Goal: Find specific page/section: Find specific page/section

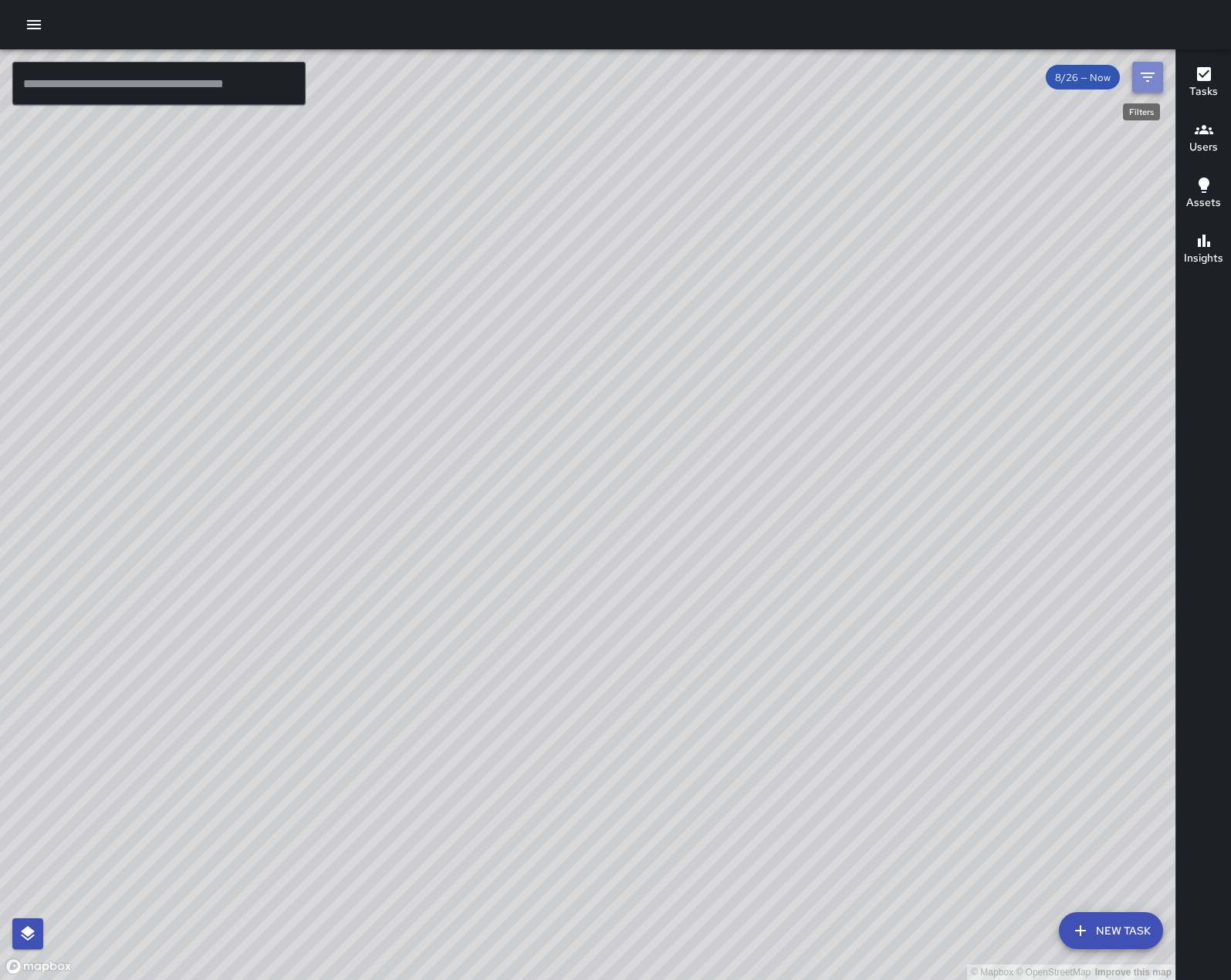
click at [1141, 71] on icon "Filters" at bounding box center [1147, 77] width 18 height 18
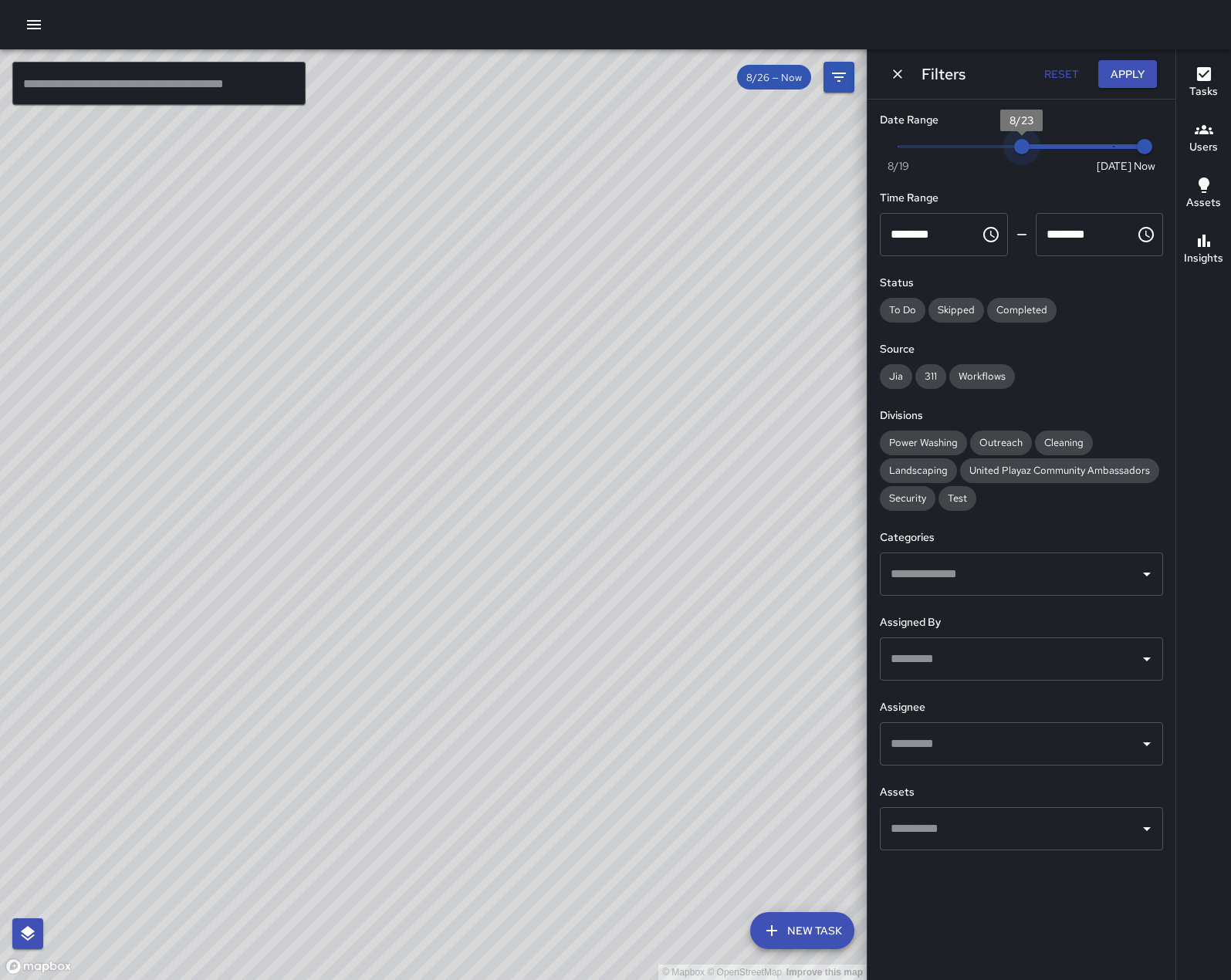
type input "*"
drag, startPoint x: 1117, startPoint y: 150, endPoint x: 1005, endPoint y: 154, distance: 112.1
click at [999, 154] on span "8/22" at bounding box center [991, 147] width 16 height 16
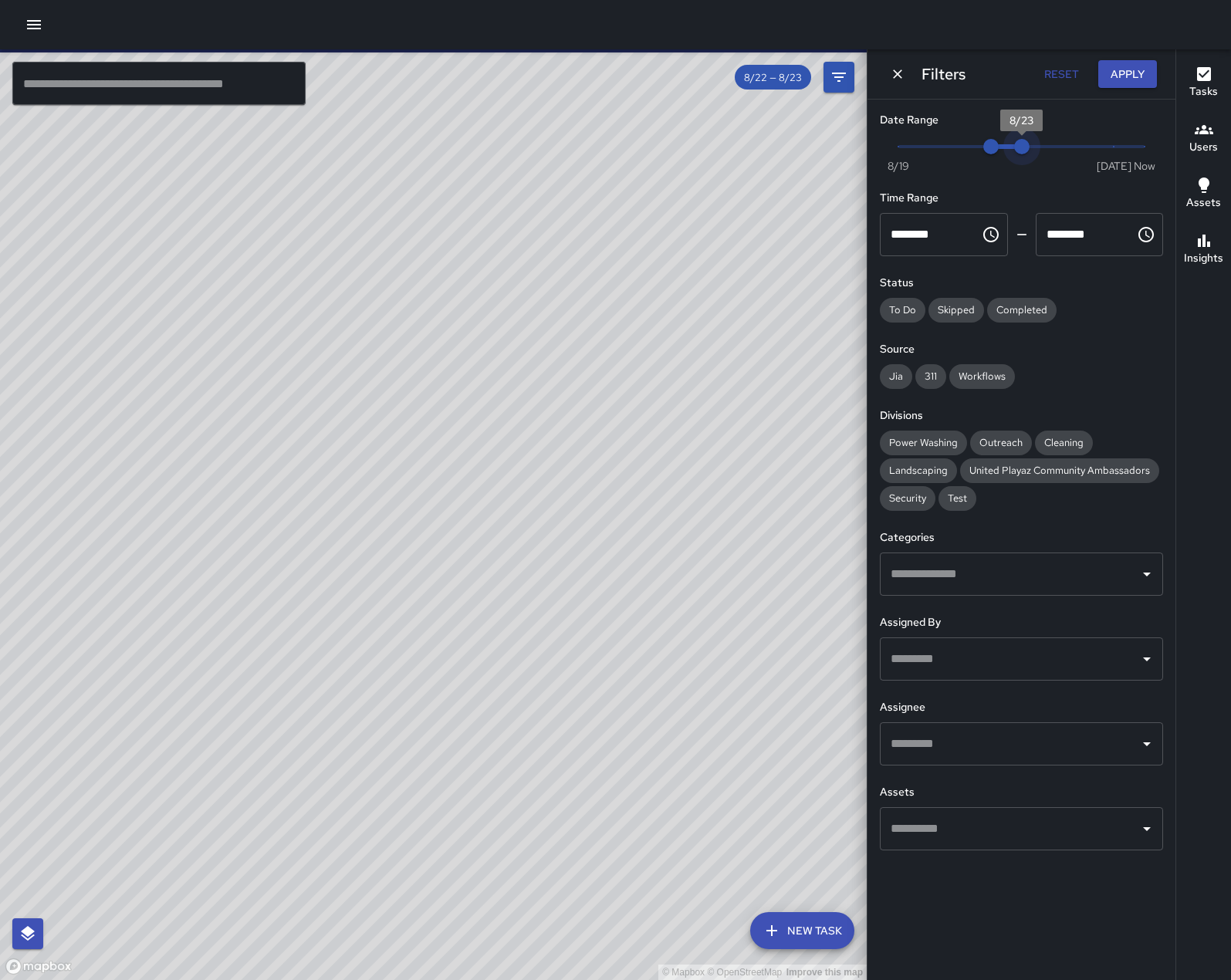
drag, startPoint x: 1146, startPoint y: 150, endPoint x: 1007, endPoint y: 154, distance: 139.1
click at [1014, 154] on span "8/23" at bounding box center [1022, 147] width 16 height 16
click at [907, 504] on span "Security" at bounding box center [908, 497] width 56 height 13
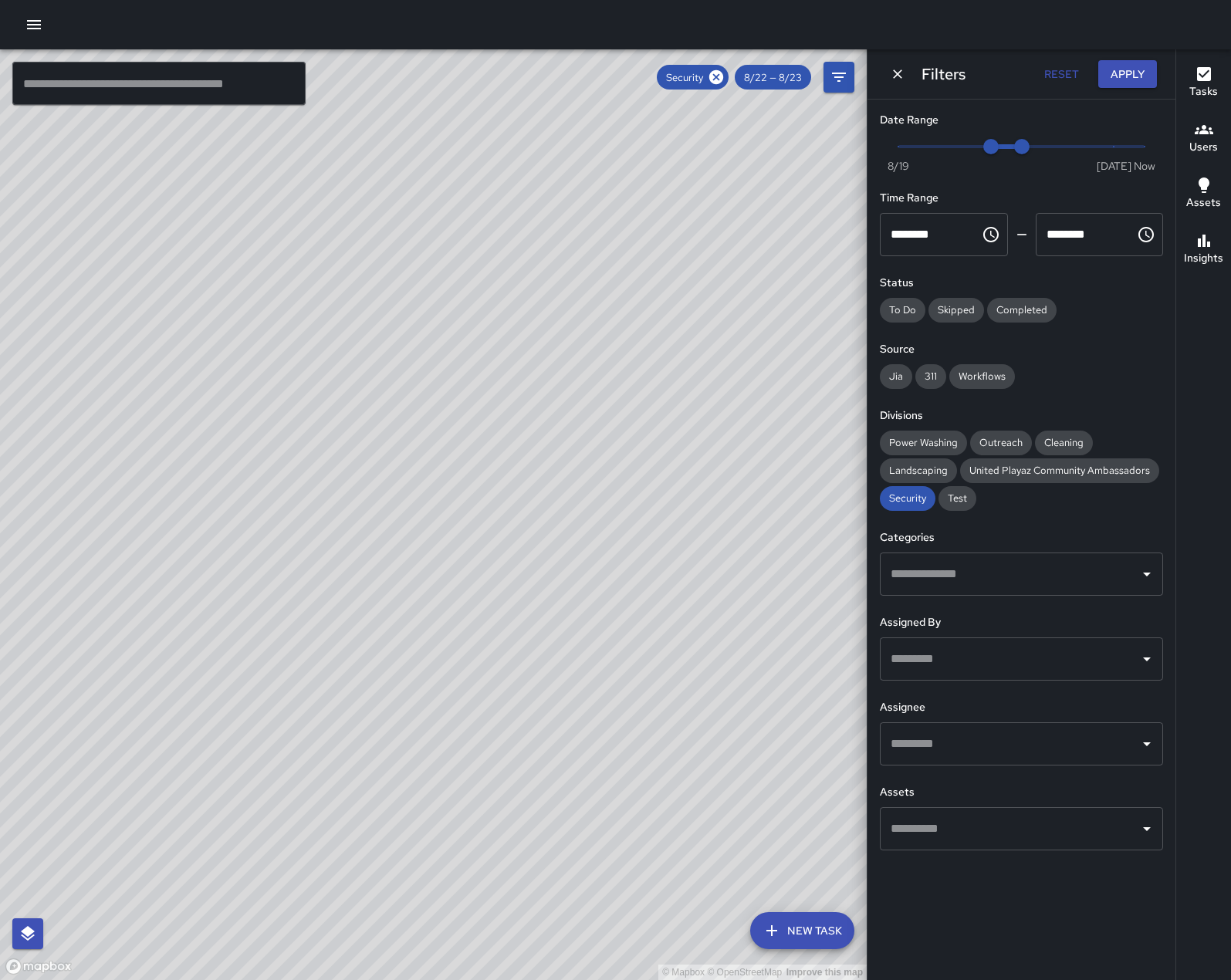
click at [1093, 758] on input "text" at bounding box center [1010, 744] width 246 height 30
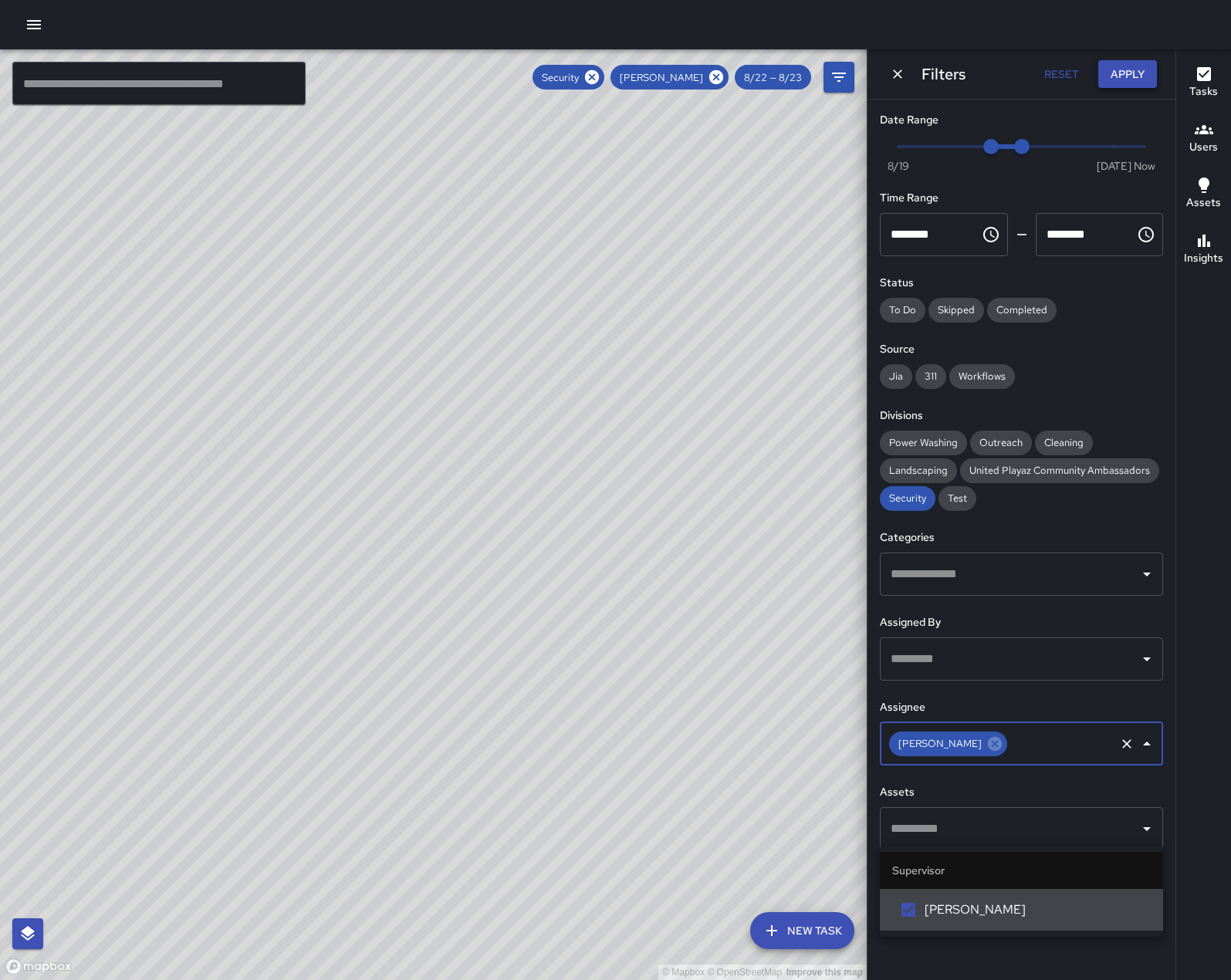
click at [1132, 77] on button "Apply" at bounding box center [1127, 74] width 58 height 29
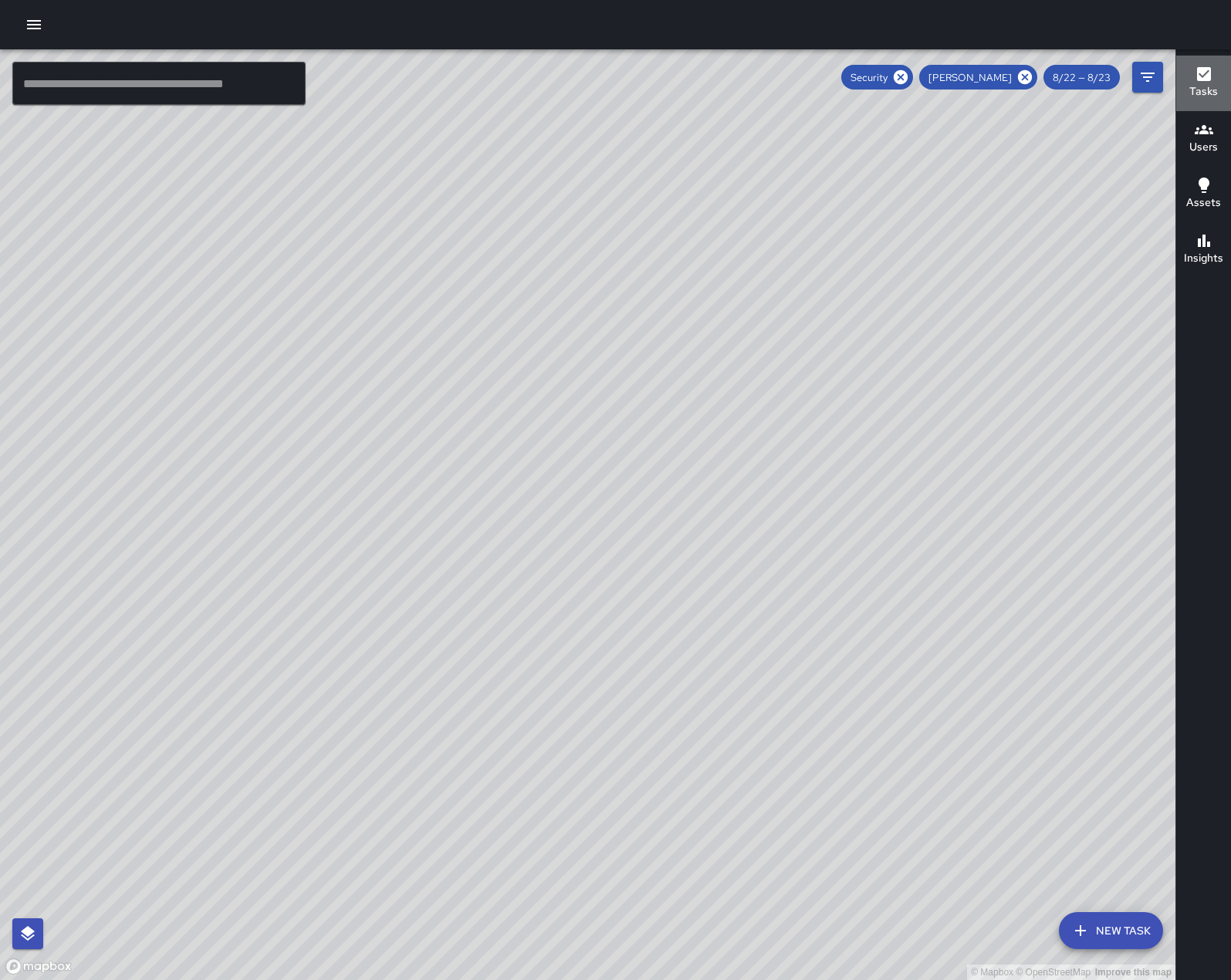
click at [1204, 73] on icon "button" at bounding box center [1204, 74] width 18 height 18
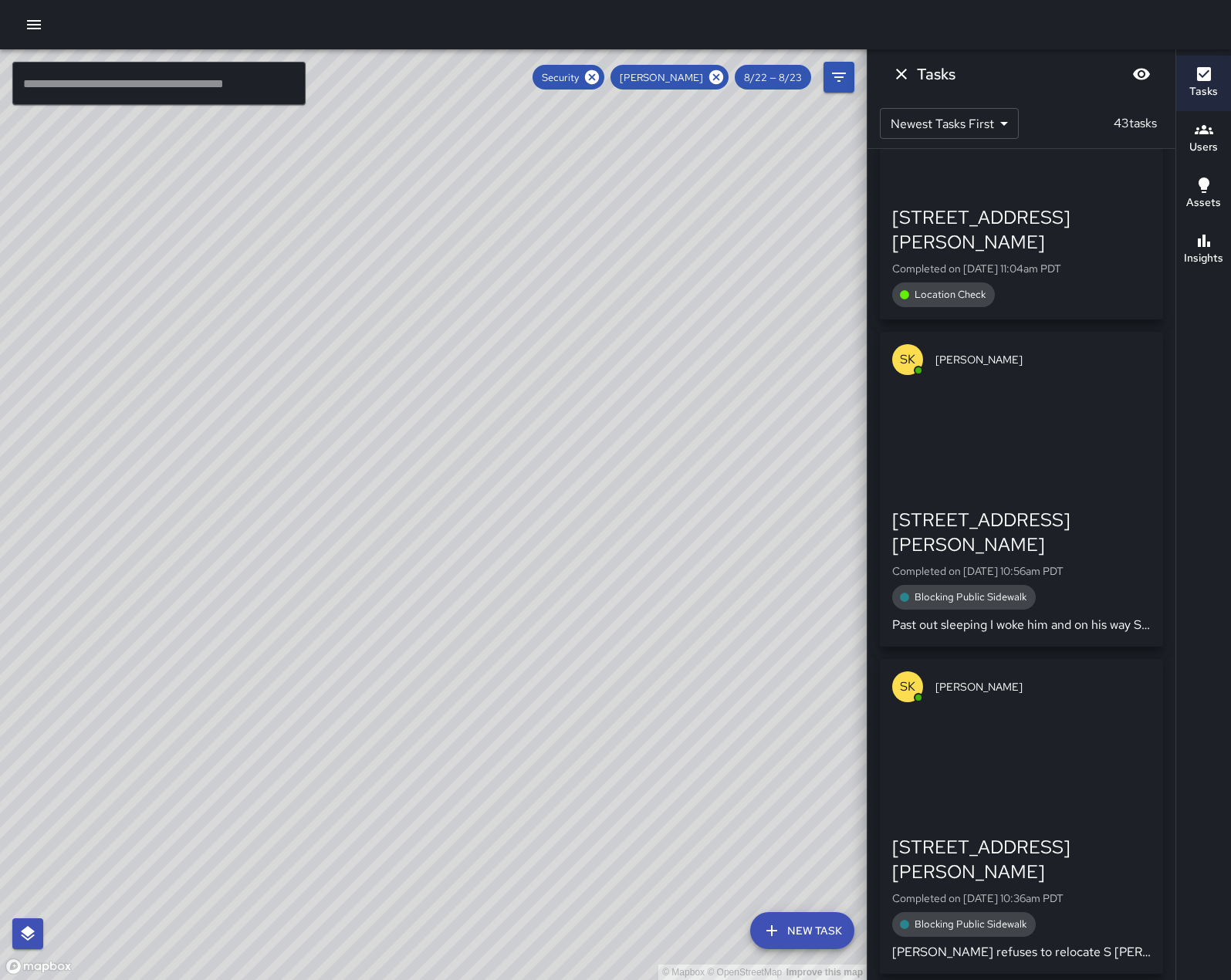
scroll to position [4899, 0]
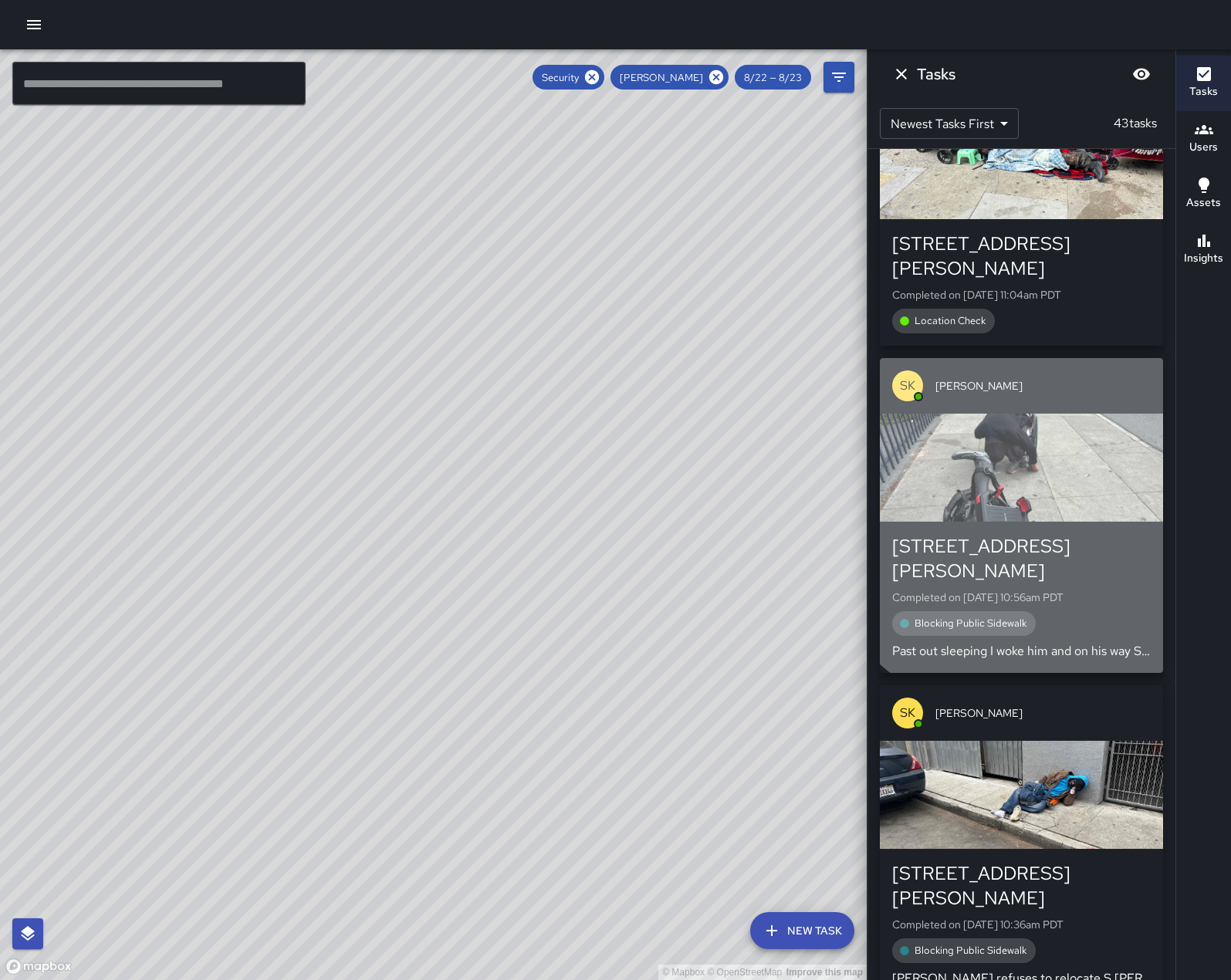
click at [1058, 522] on div "button" at bounding box center [1022, 468] width 284 height 108
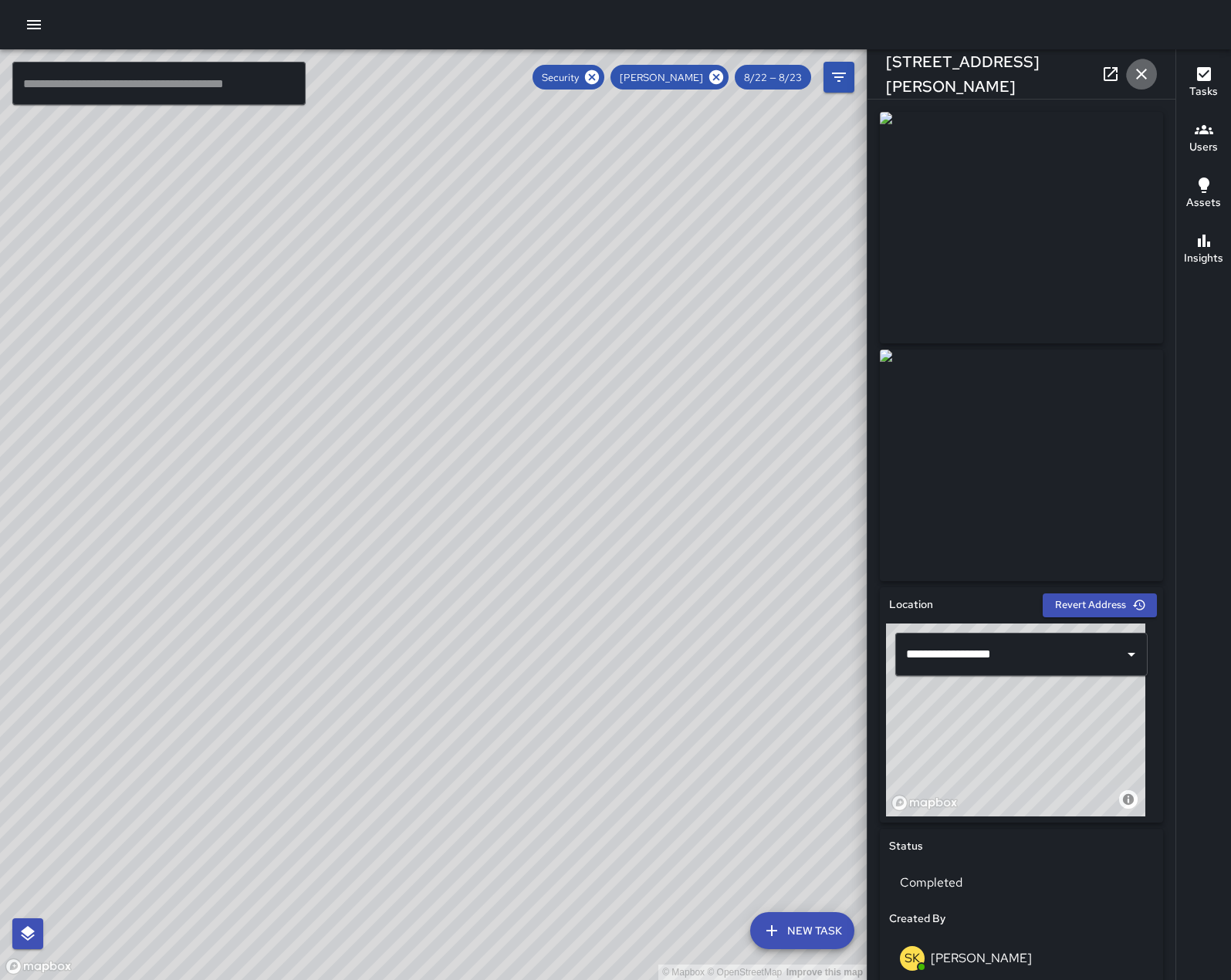
click at [1134, 75] on icon "button" at bounding box center [1141, 74] width 18 height 18
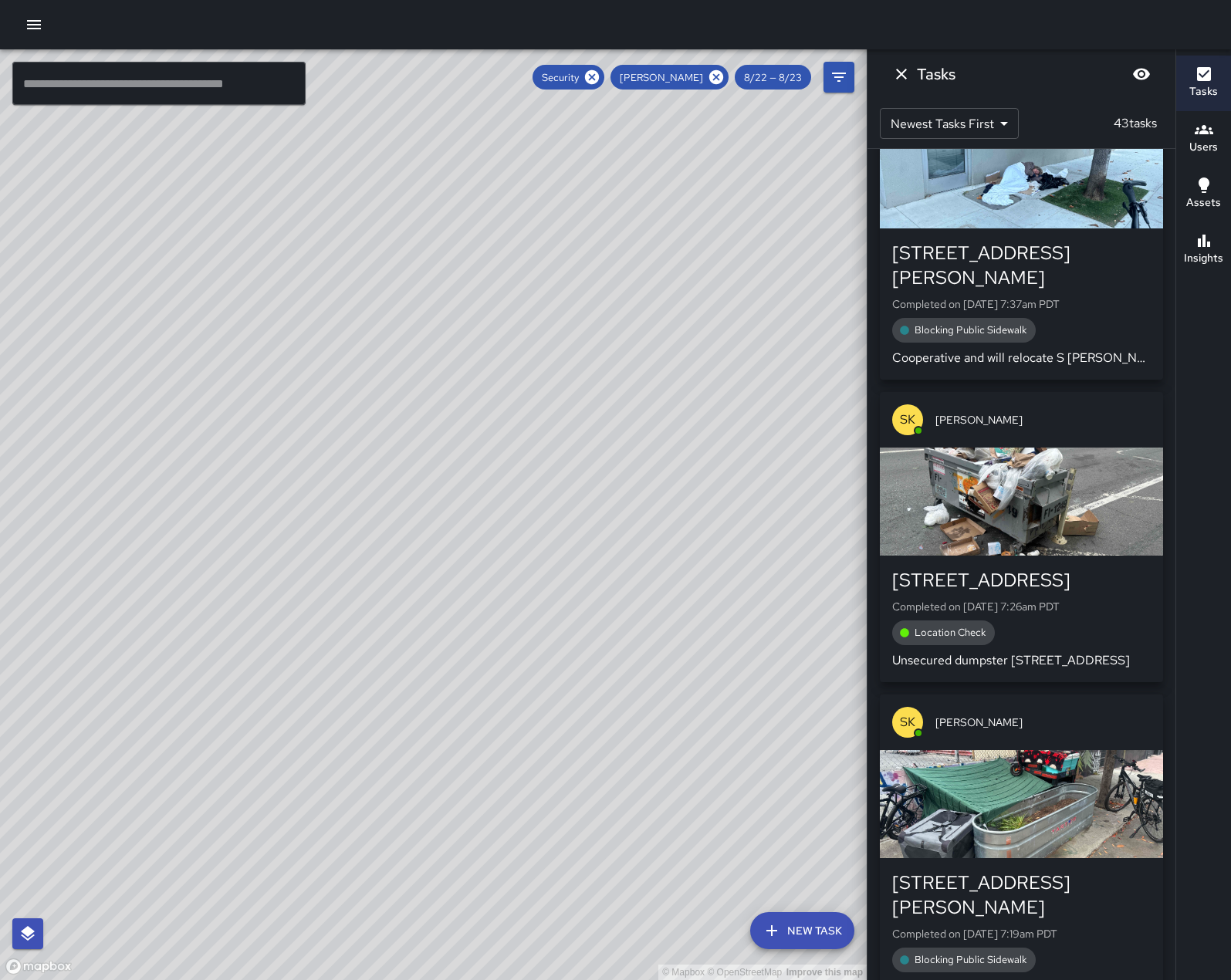
scroll to position [12550, 0]
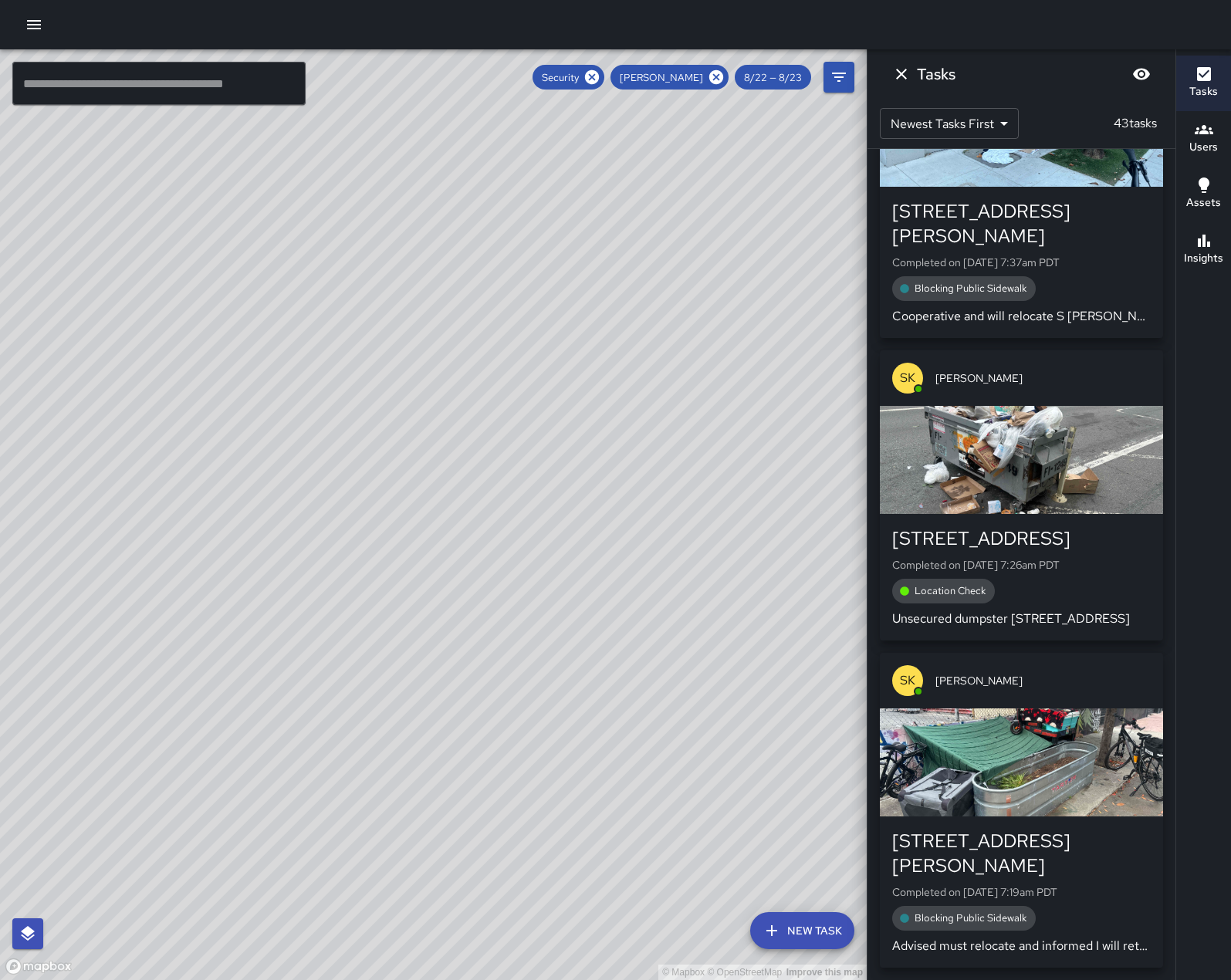
click at [1045, 423] on div "button" at bounding box center [1022, 460] width 284 height 108
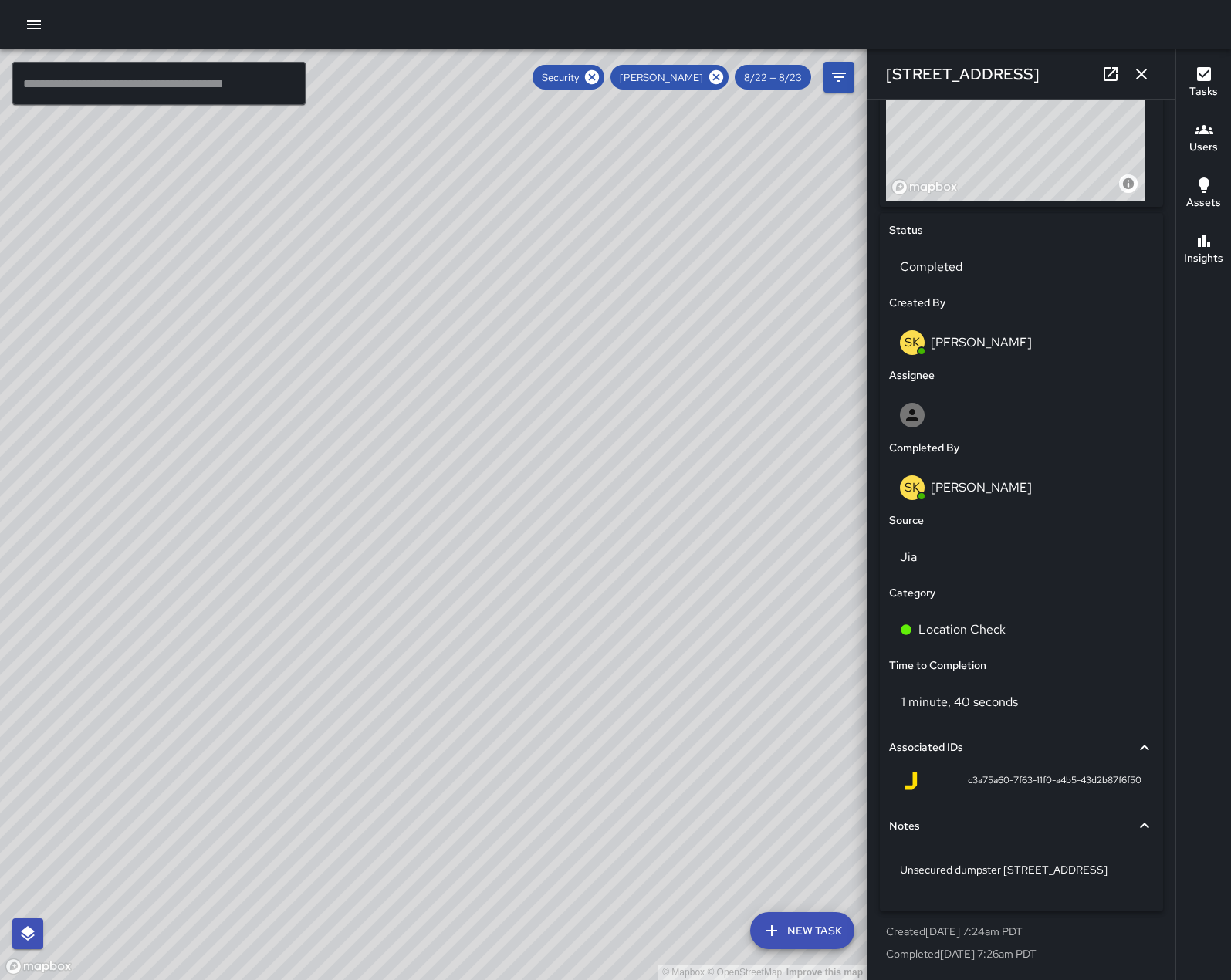
scroll to position [695, 0]
click at [1139, 75] on icon "button" at bounding box center [1141, 74] width 10 height 10
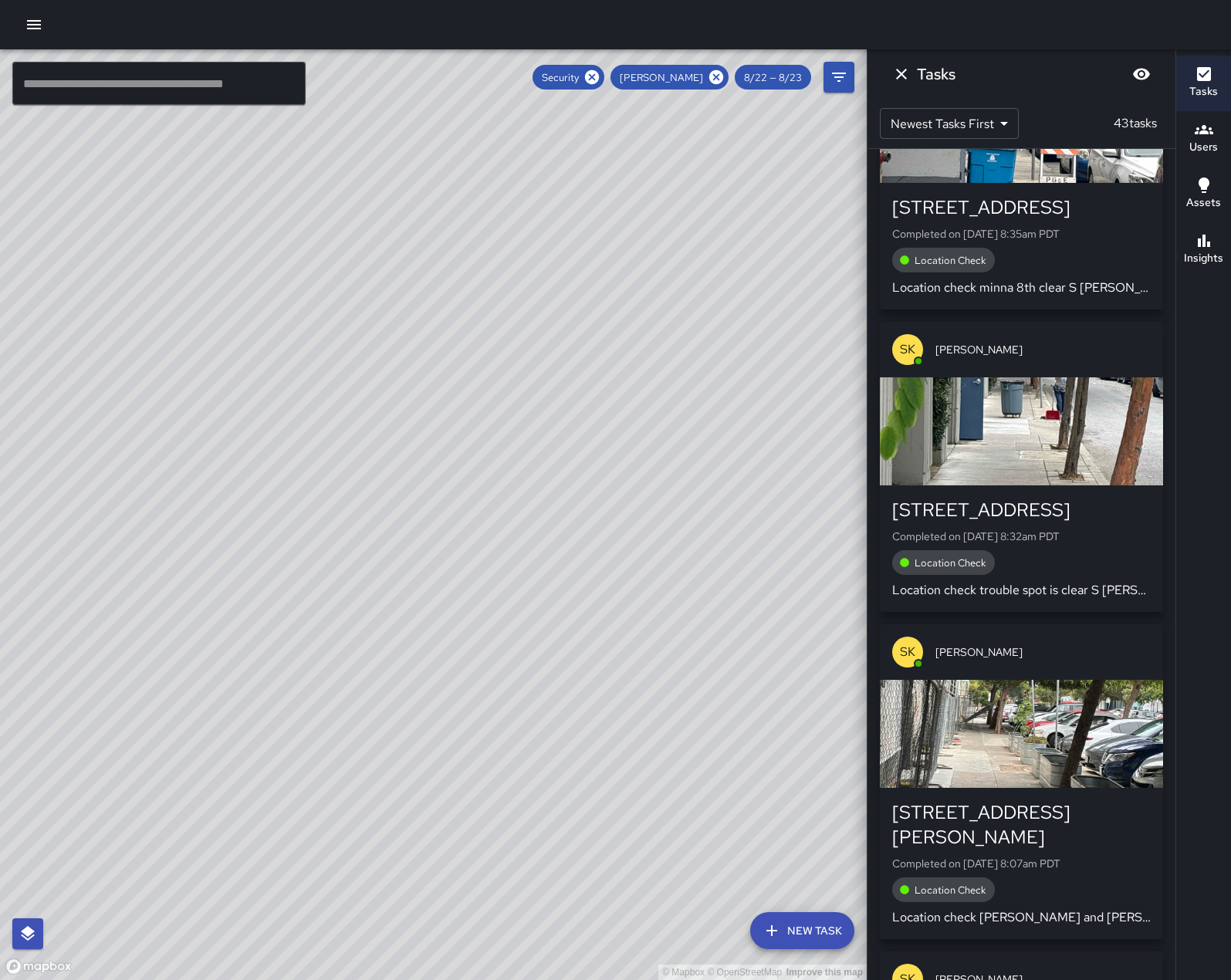
scroll to position [9232, 0]
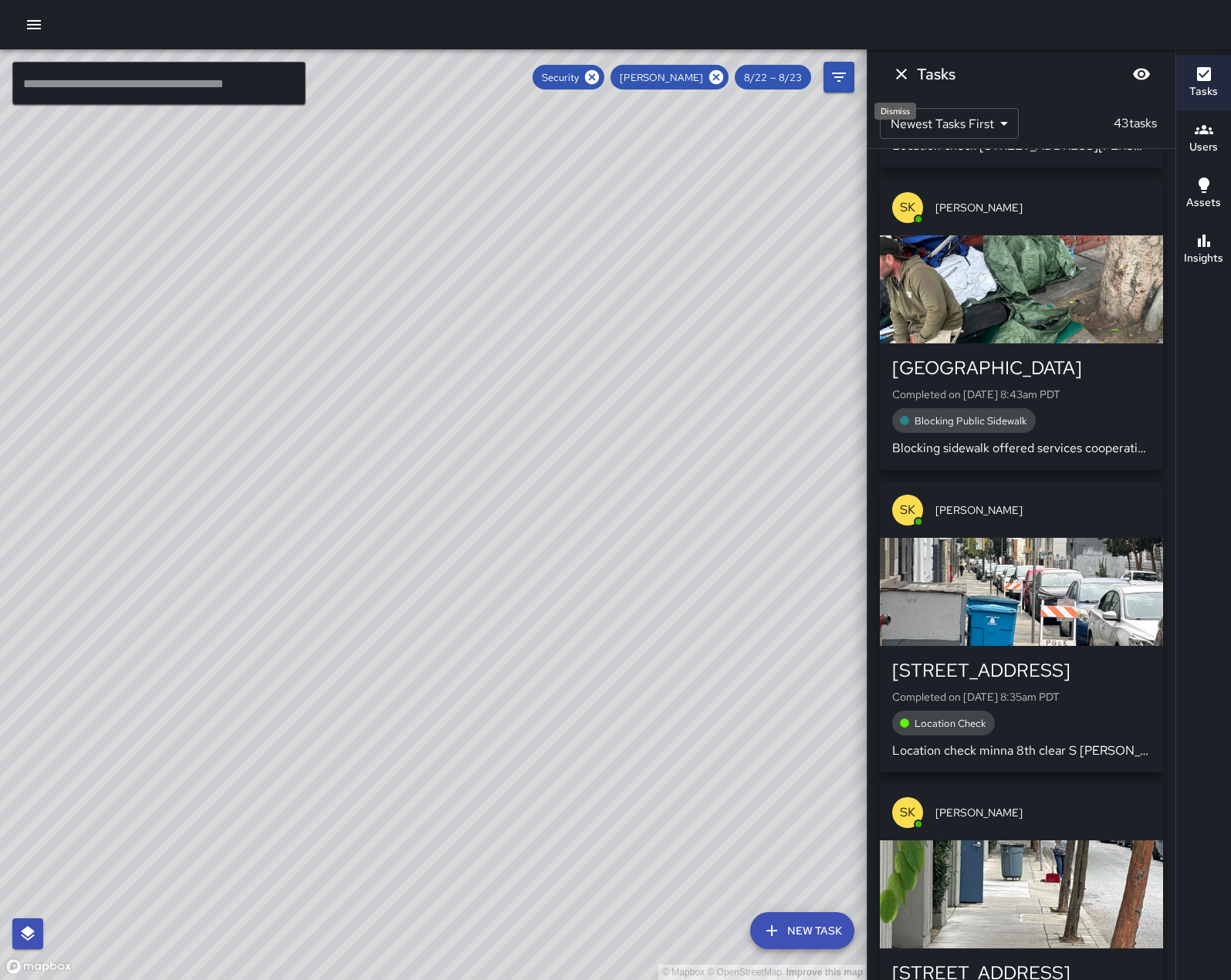
click at [906, 73] on icon "Dismiss" at bounding box center [901, 74] width 10 height 10
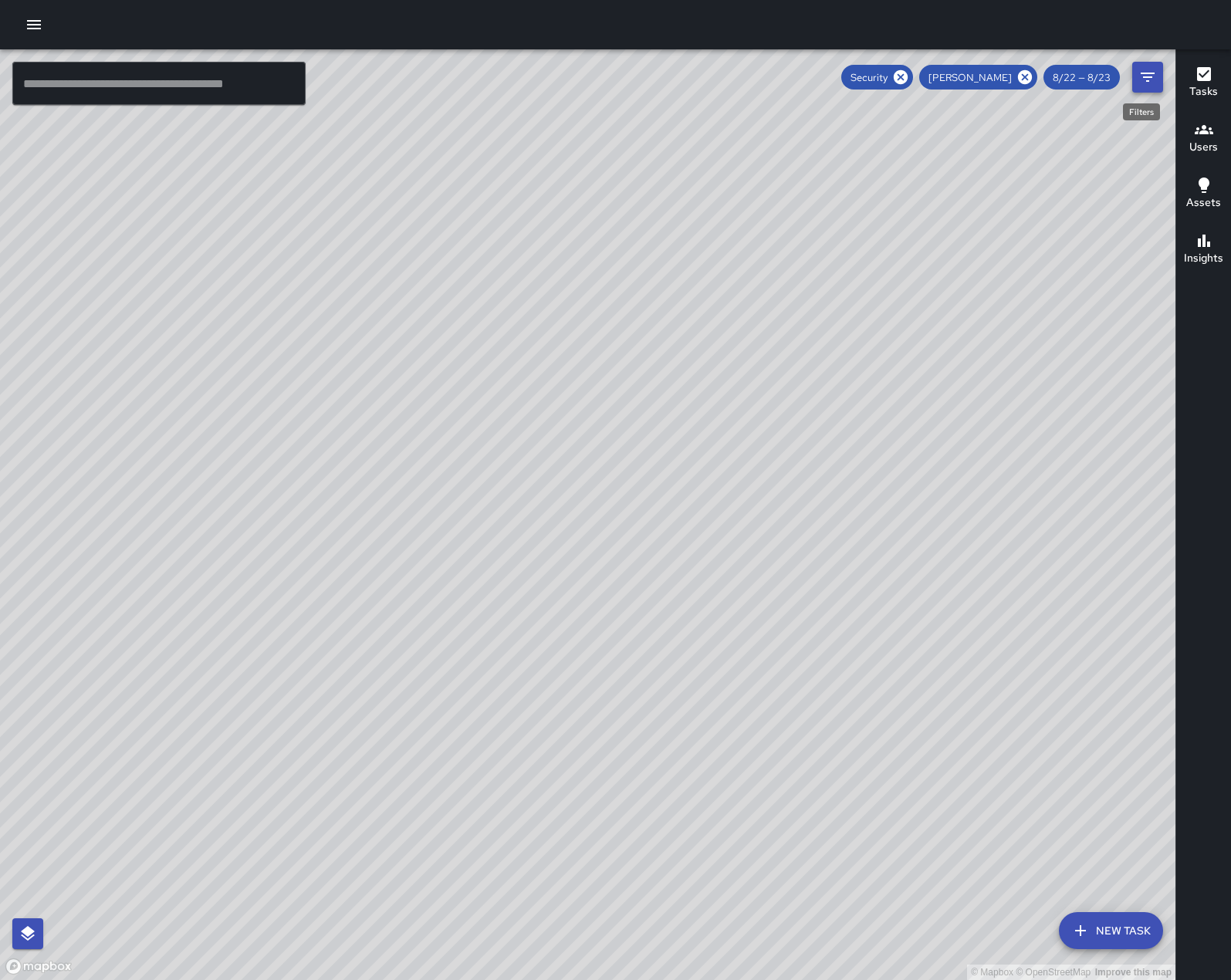
click at [1153, 81] on icon "Filters" at bounding box center [1147, 77] width 18 height 18
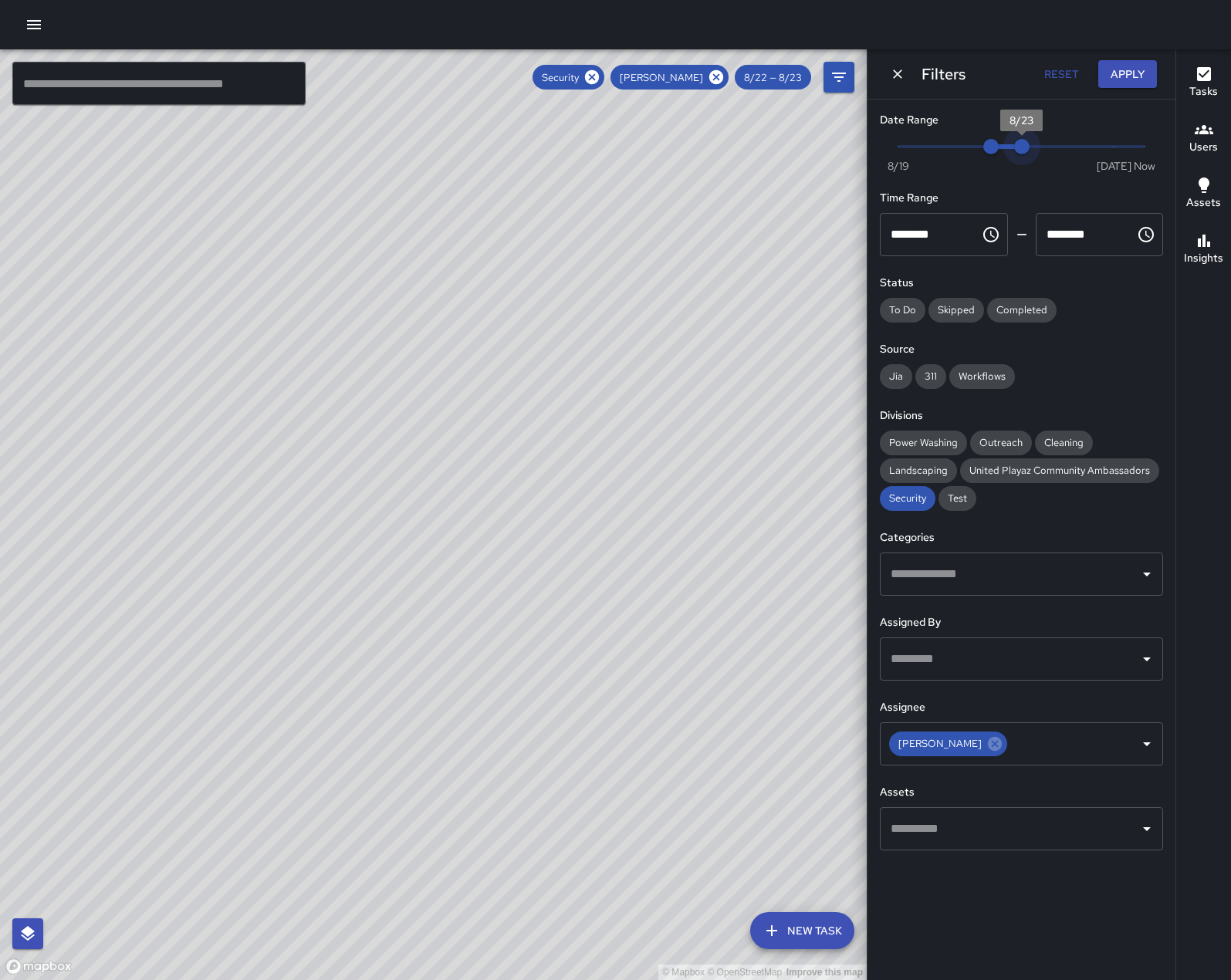
type input "*"
drag, startPoint x: 1020, startPoint y: 148, endPoint x: 1044, endPoint y: 148, distance: 24.0
click at [1045, 148] on span "8/24" at bounding box center [1053, 147] width 16 height 16
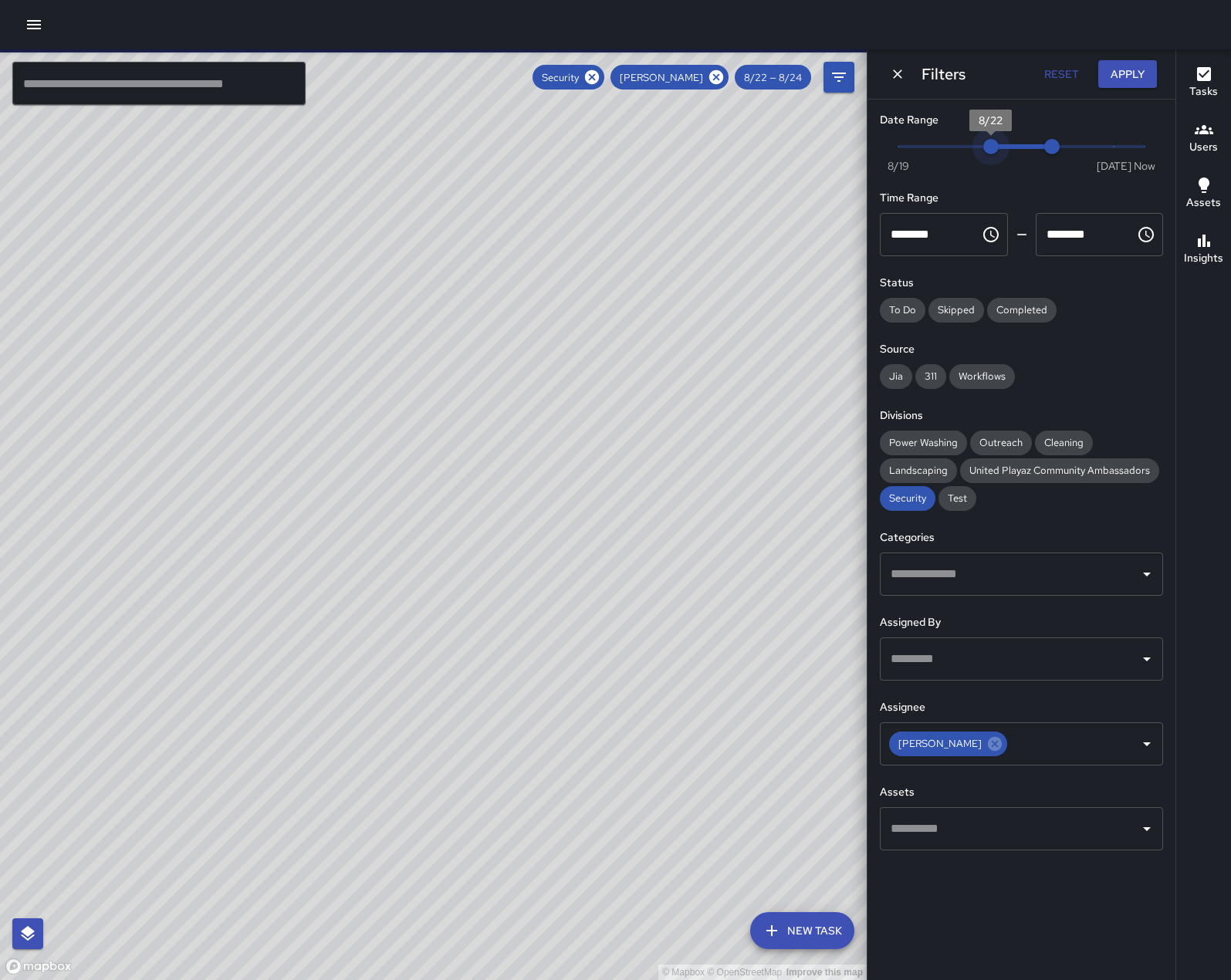
type input "*"
drag, startPoint x: 995, startPoint y: 147, endPoint x: 1038, endPoint y: 154, distance: 43.6
click at [1030, 154] on span "8/23" at bounding box center [1022, 147] width 16 height 16
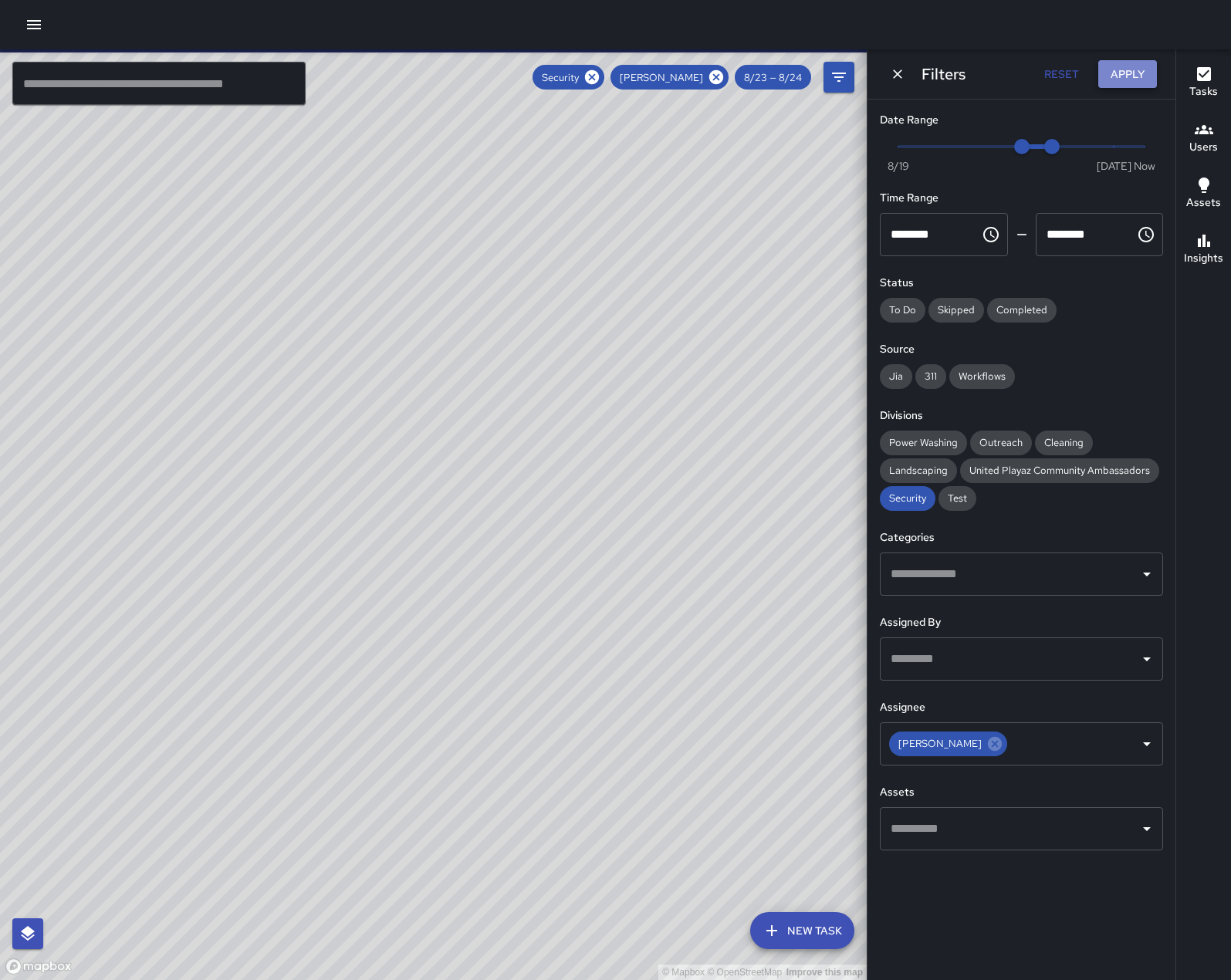
click at [1127, 73] on button "Apply" at bounding box center [1127, 74] width 58 height 29
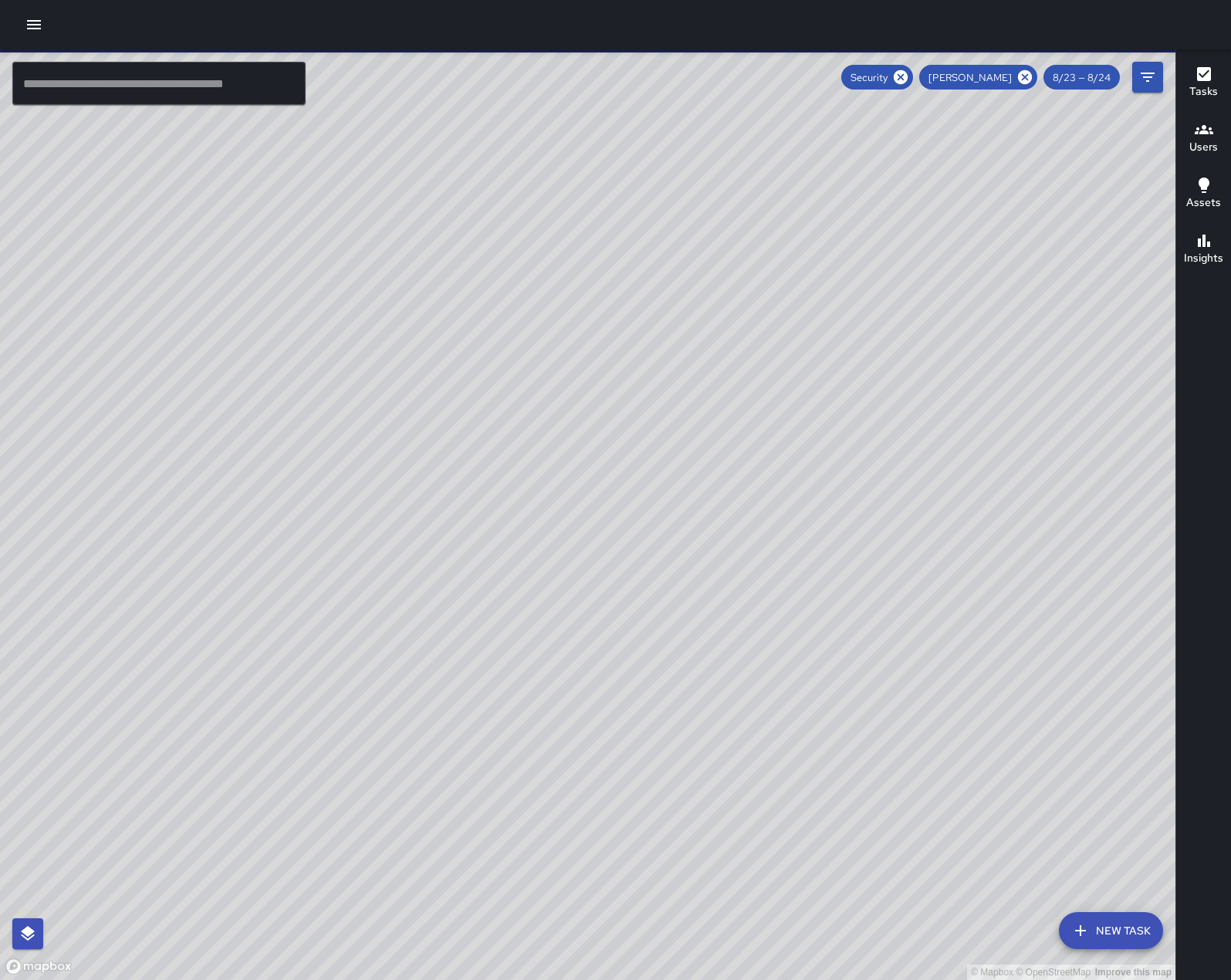
click at [1199, 73] on icon "button" at bounding box center [1204, 74] width 18 height 18
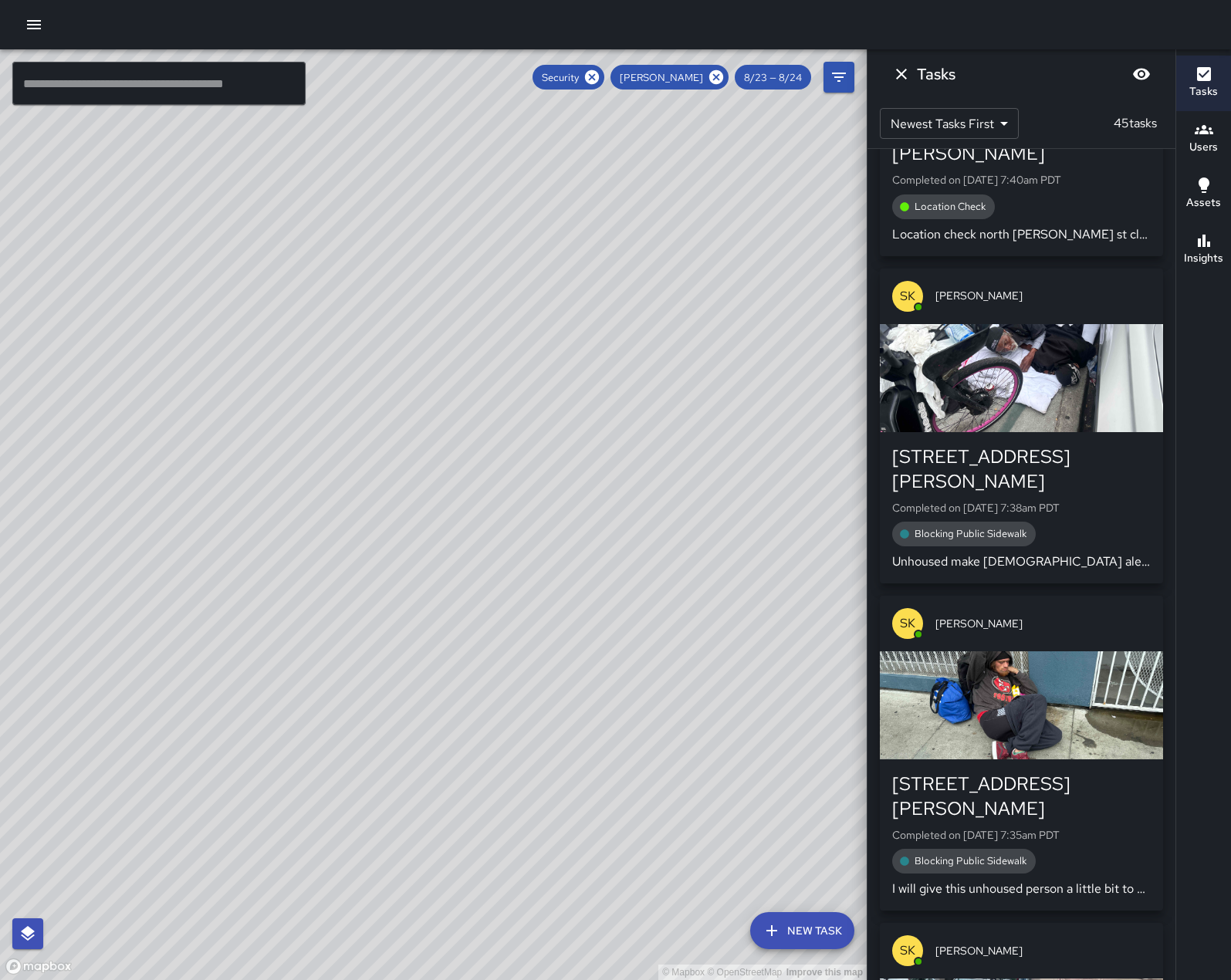
scroll to position [12210, 0]
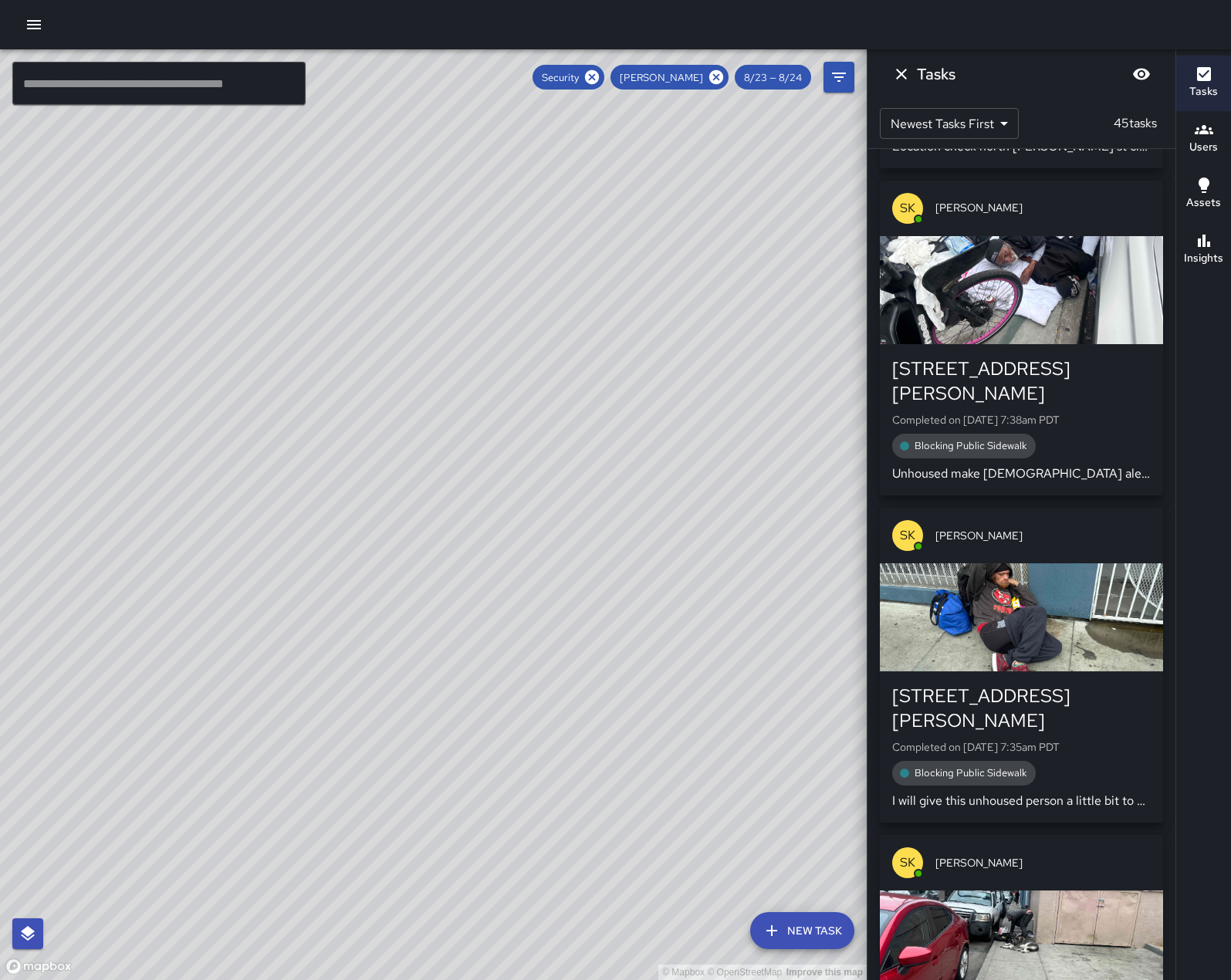
click at [1065, 344] on div "button" at bounding box center [1022, 290] width 284 height 108
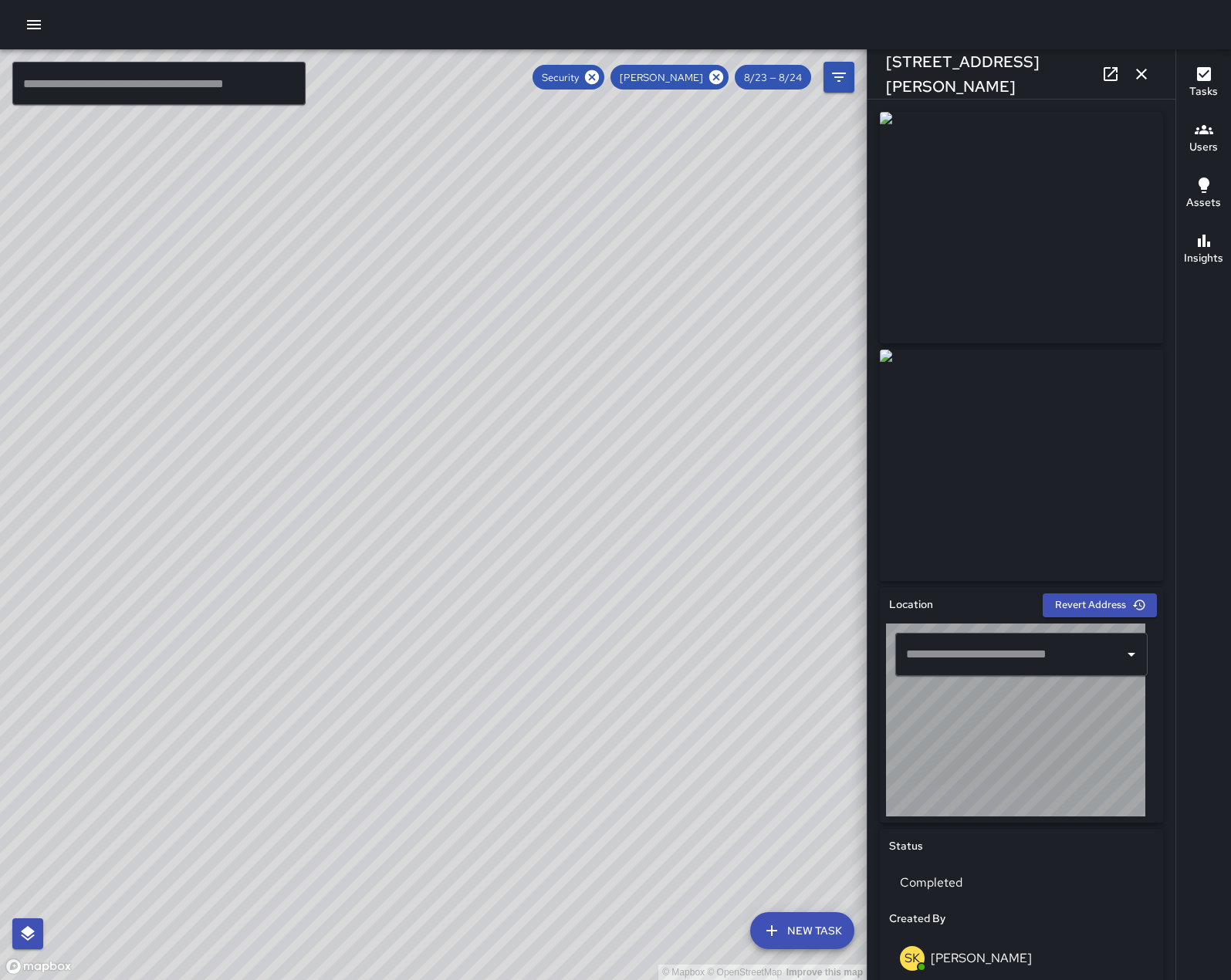
type input "**********"
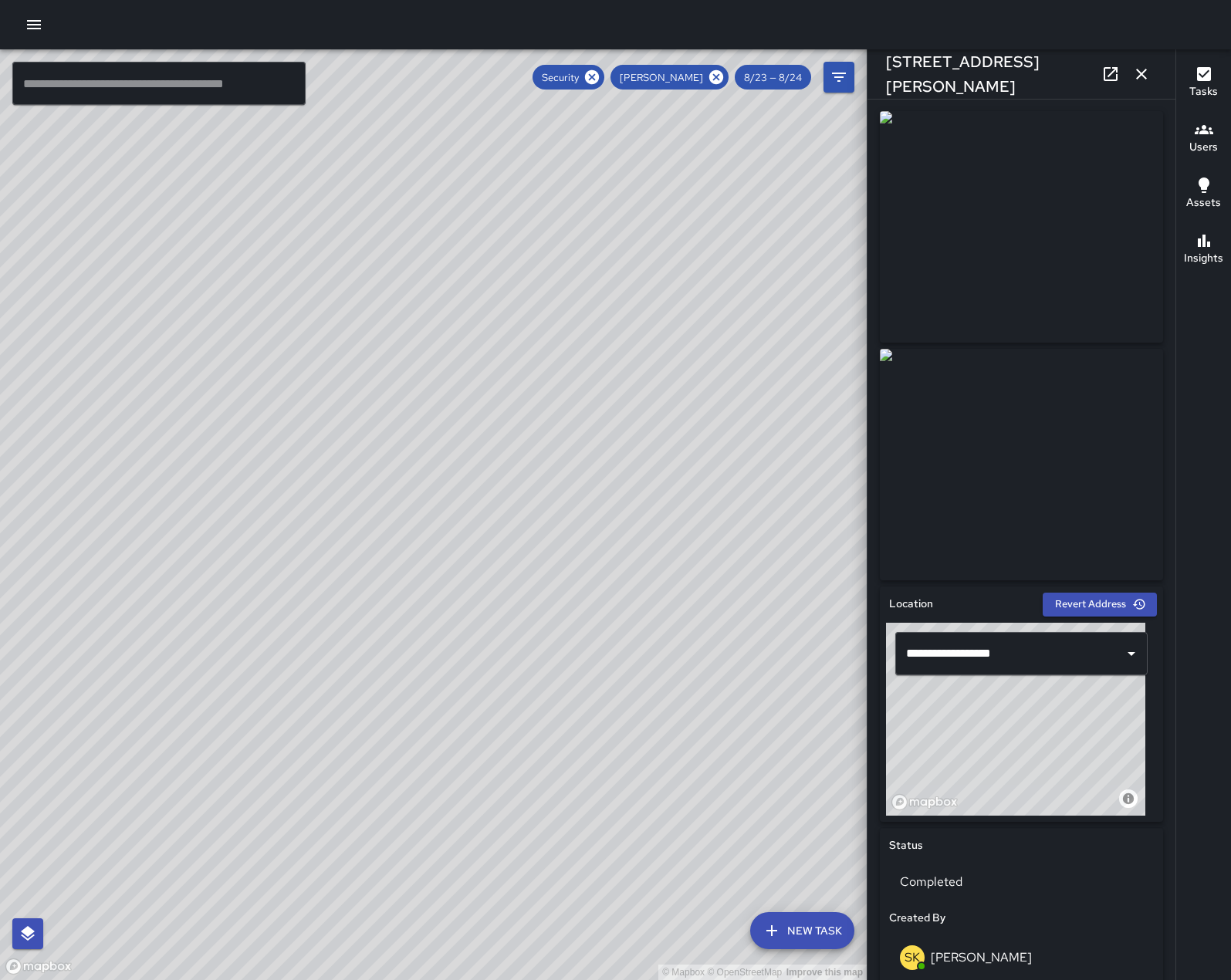
scroll to position [0, 0]
click at [1143, 72] on icon "button" at bounding box center [1141, 74] width 18 height 18
